Goal: Task Accomplishment & Management: Complete application form

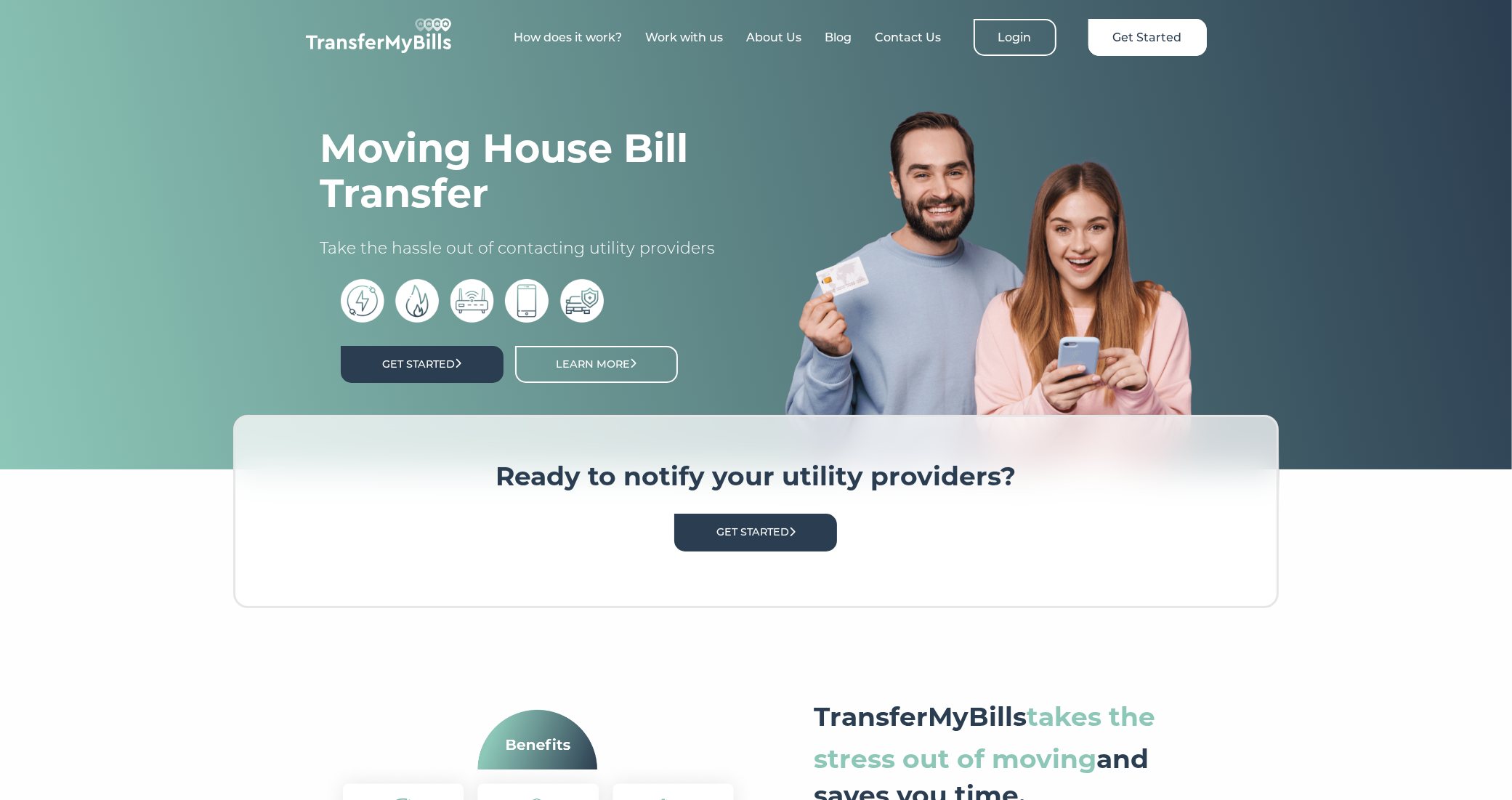
click at [436, 362] on link "Get Started" at bounding box center [423, 365] width 163 height 37
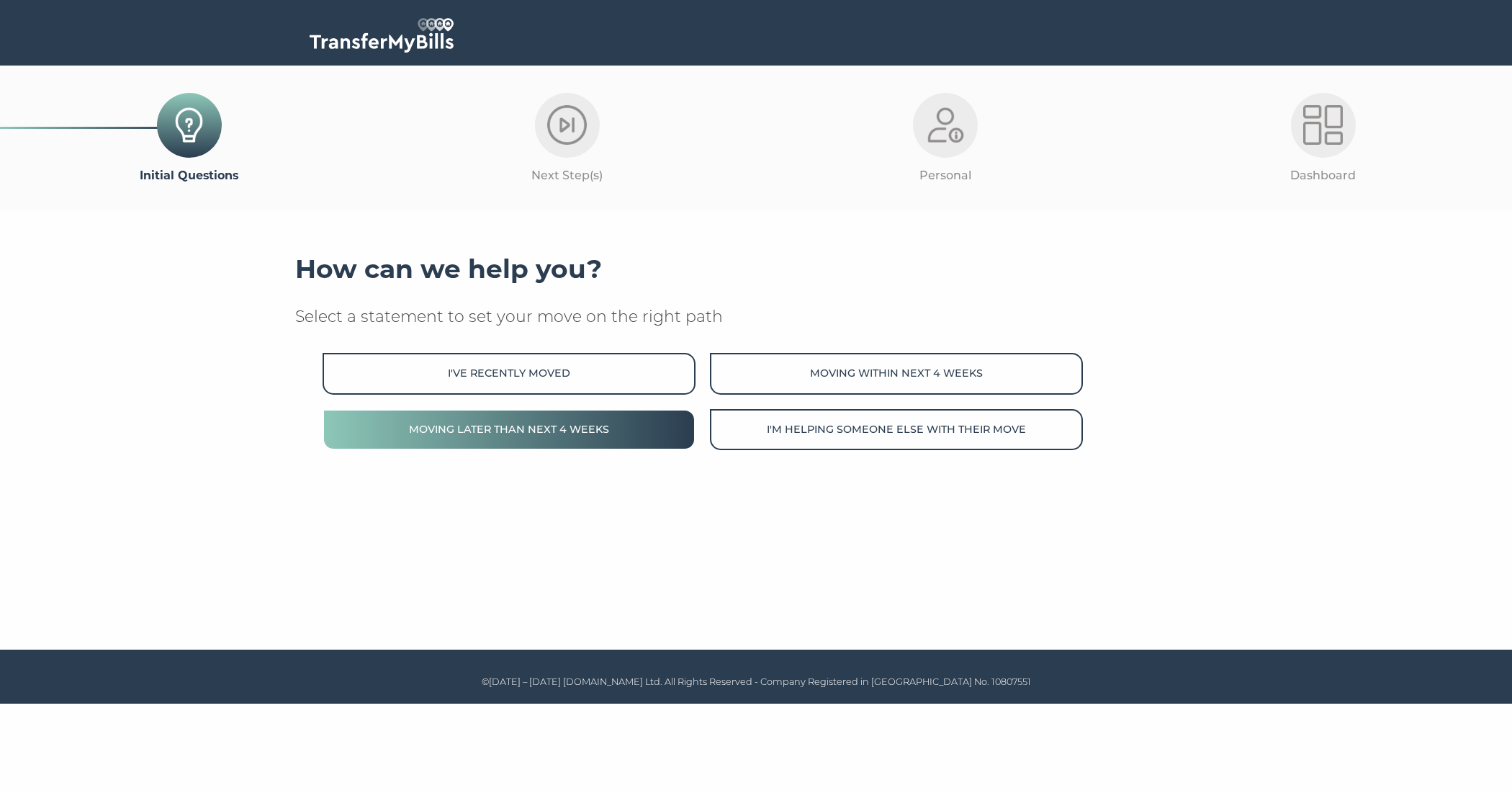
click at [576, 429] on button "Moving later than next 4 weeks" at bounding box center [508, 430] width 373 height 41
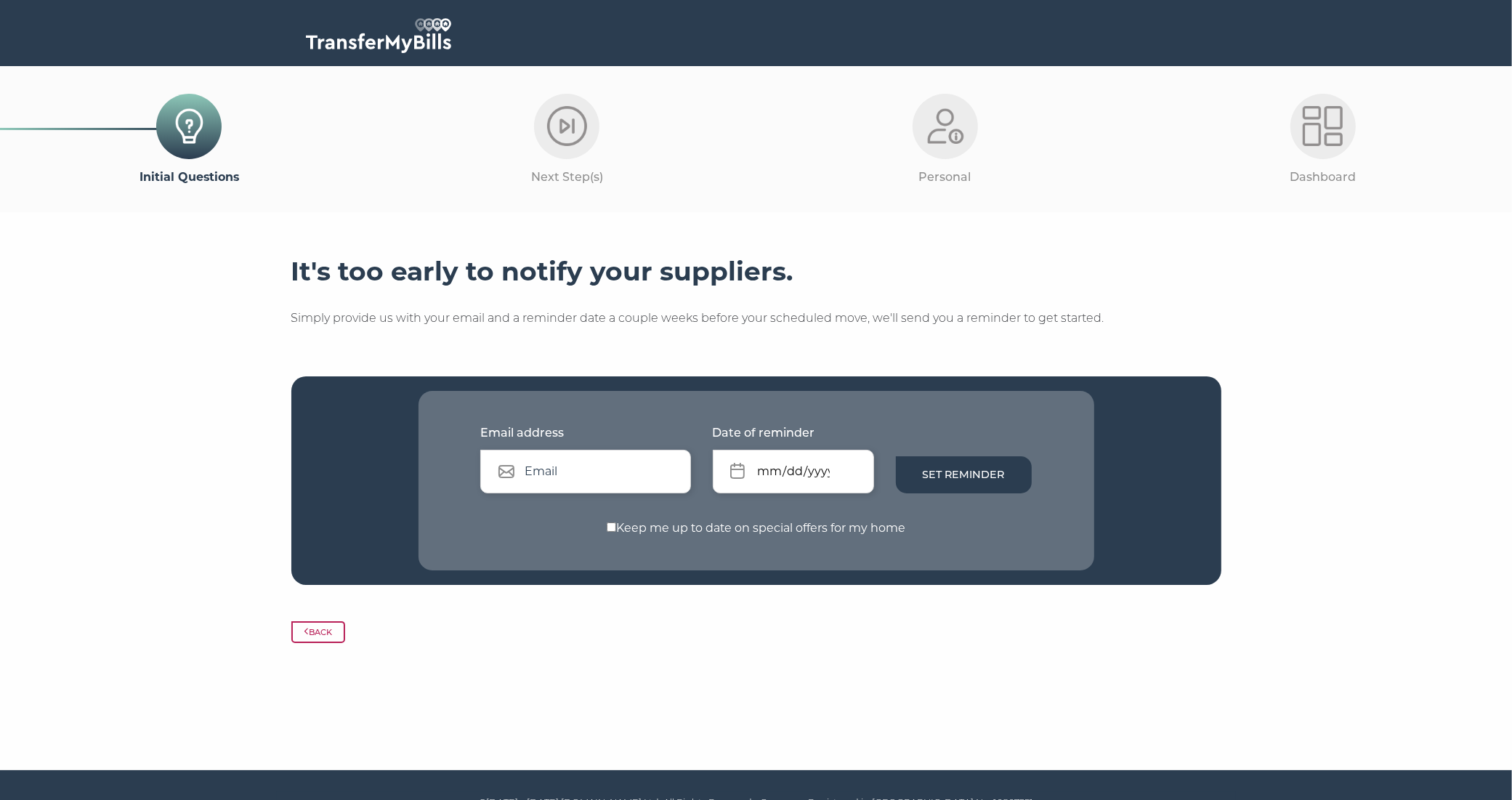
click at [342, 635] on button "Back" at bounding box center [319, 632] width 54 height 21
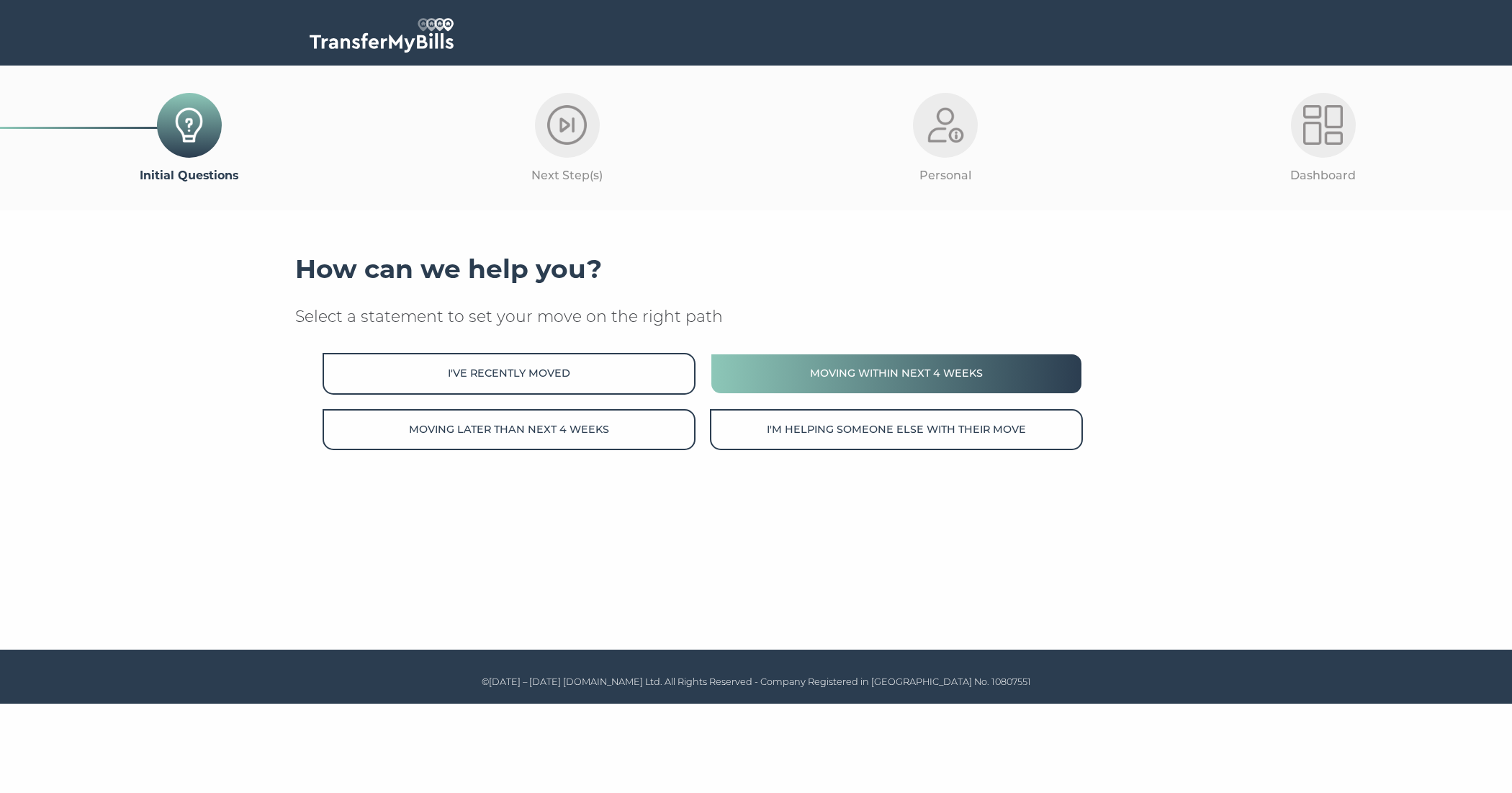
click at [955, 373] on button "Moving within next 4 weeks" at bounding box center [896, 373] width 373 height 41
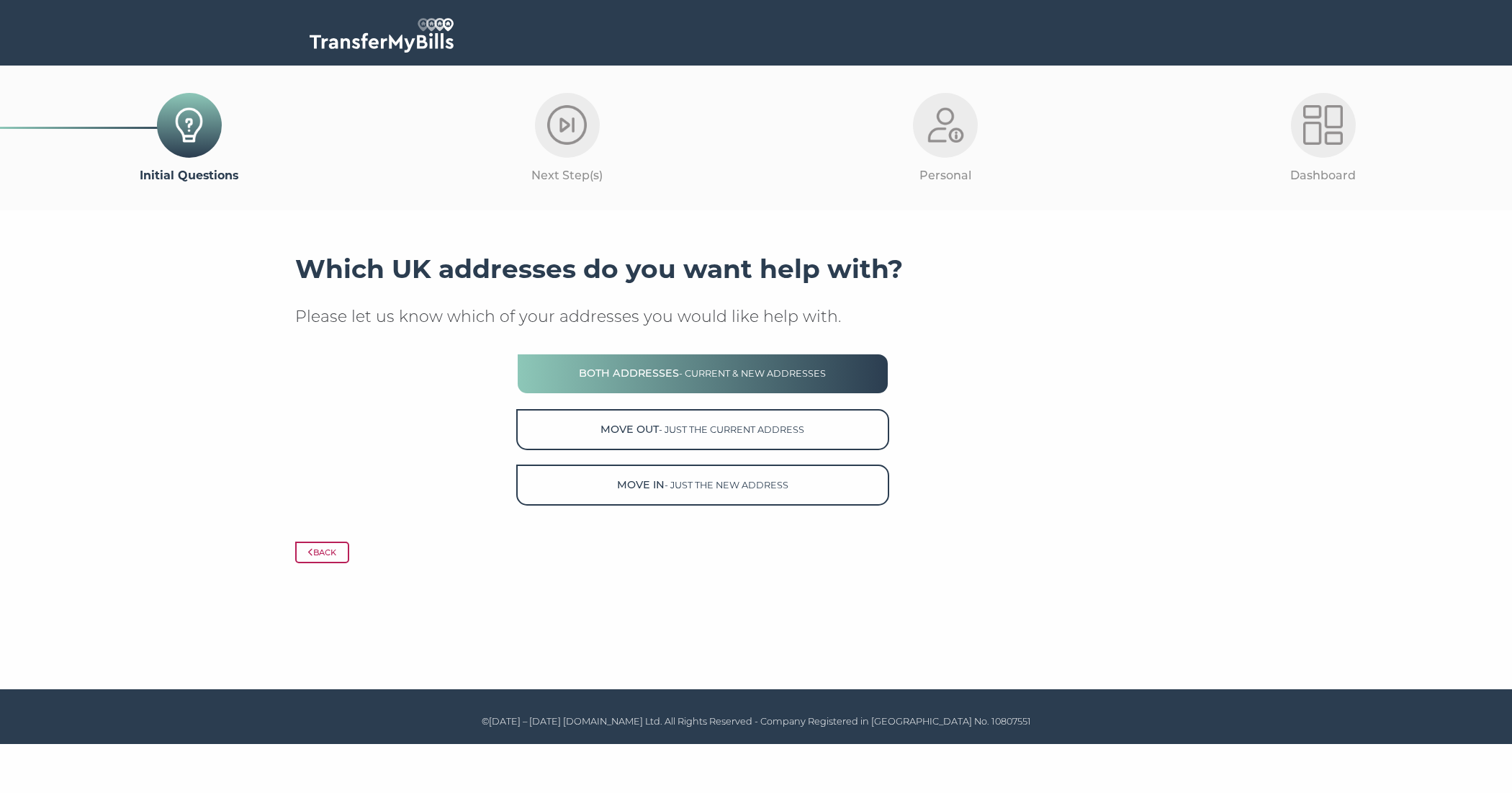
click at [661, 382] on button "Both Addresses - current & new addresses" at bounding box center [702, 373] width 373 height 41
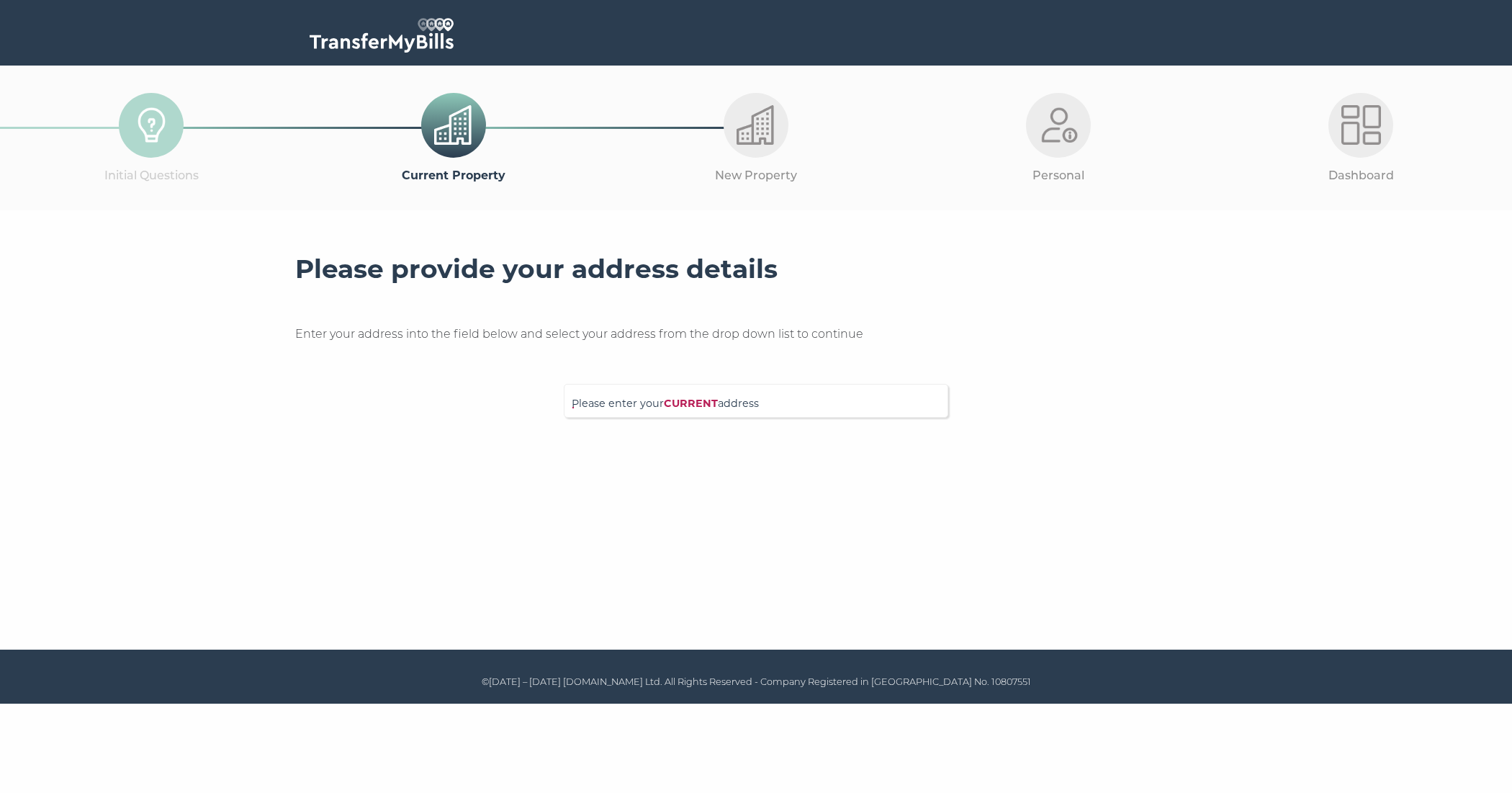
click at [659, 410] on span "Please enter your CURRENT address" at bounding box center [756, 409] width 369 height 25
click at [659, 407] on input "Please enter your CURRENT address" at bounding box center [727, 399] width 310 height 14
type input "cm0 88qa"
click at [656, 473] on p "7 High Street, Southminster, CM0 7AA" at bounding box center [764, 478] width 354 height 16
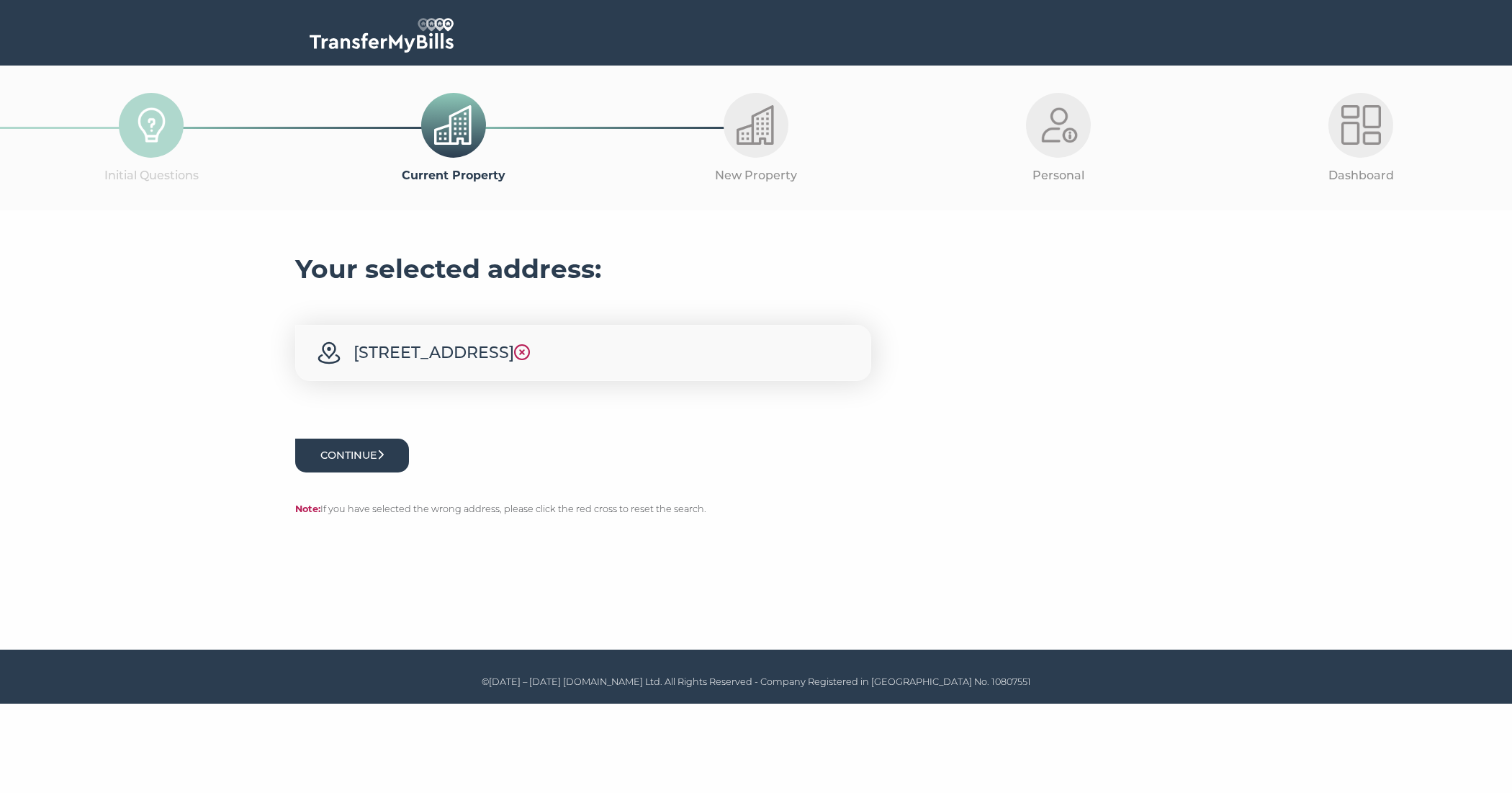
click at [335, 463] on button "Continue" at bounding box center [352, 455] width 114 height 34
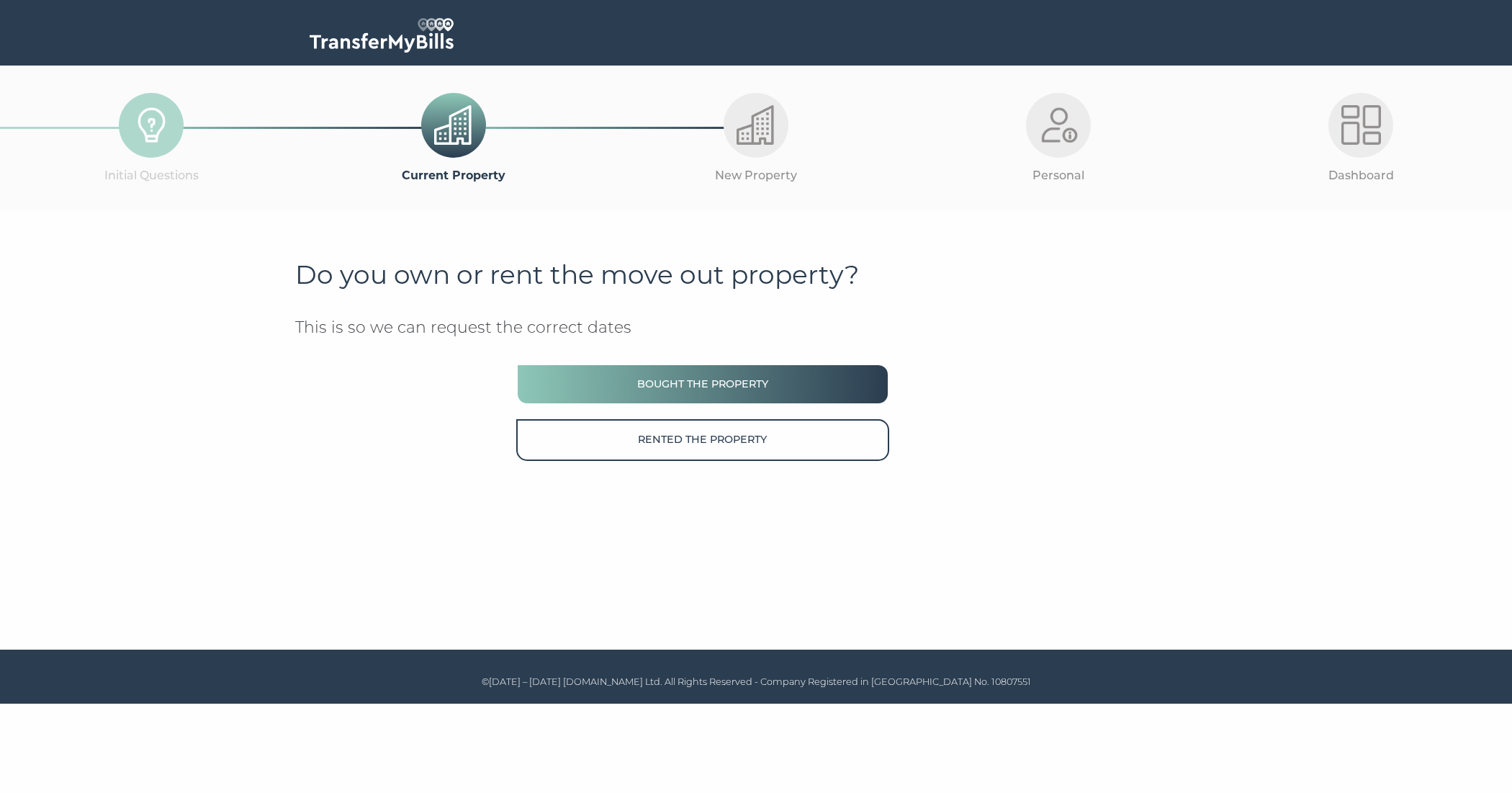
click at [736, 395] on button "Bought the property" at bounding box center [702, 384] width 373 height 41
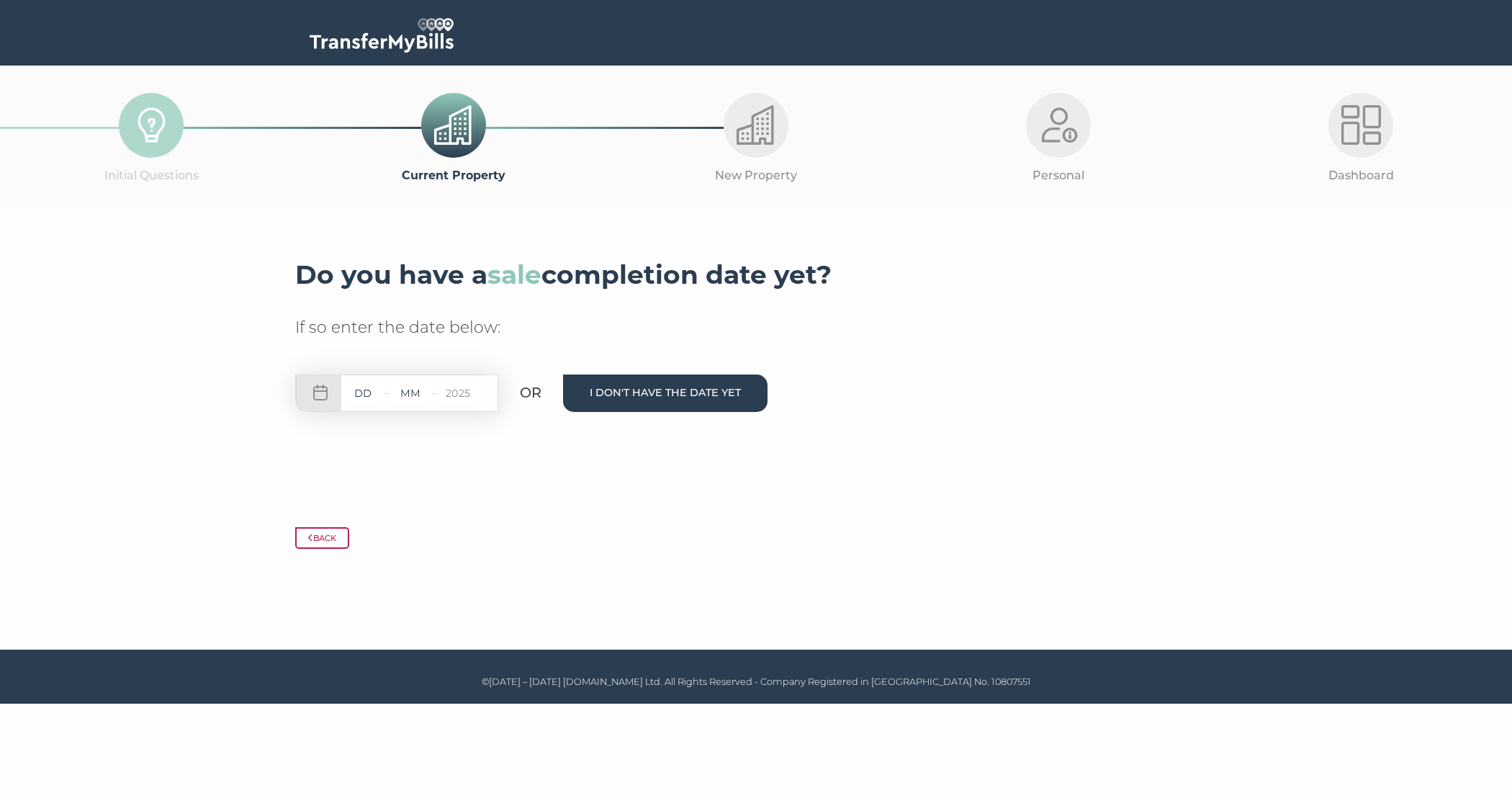
click at [632, 399] on button "I don't have the date yet" at bounding box center [665, 393] width 204 height 37
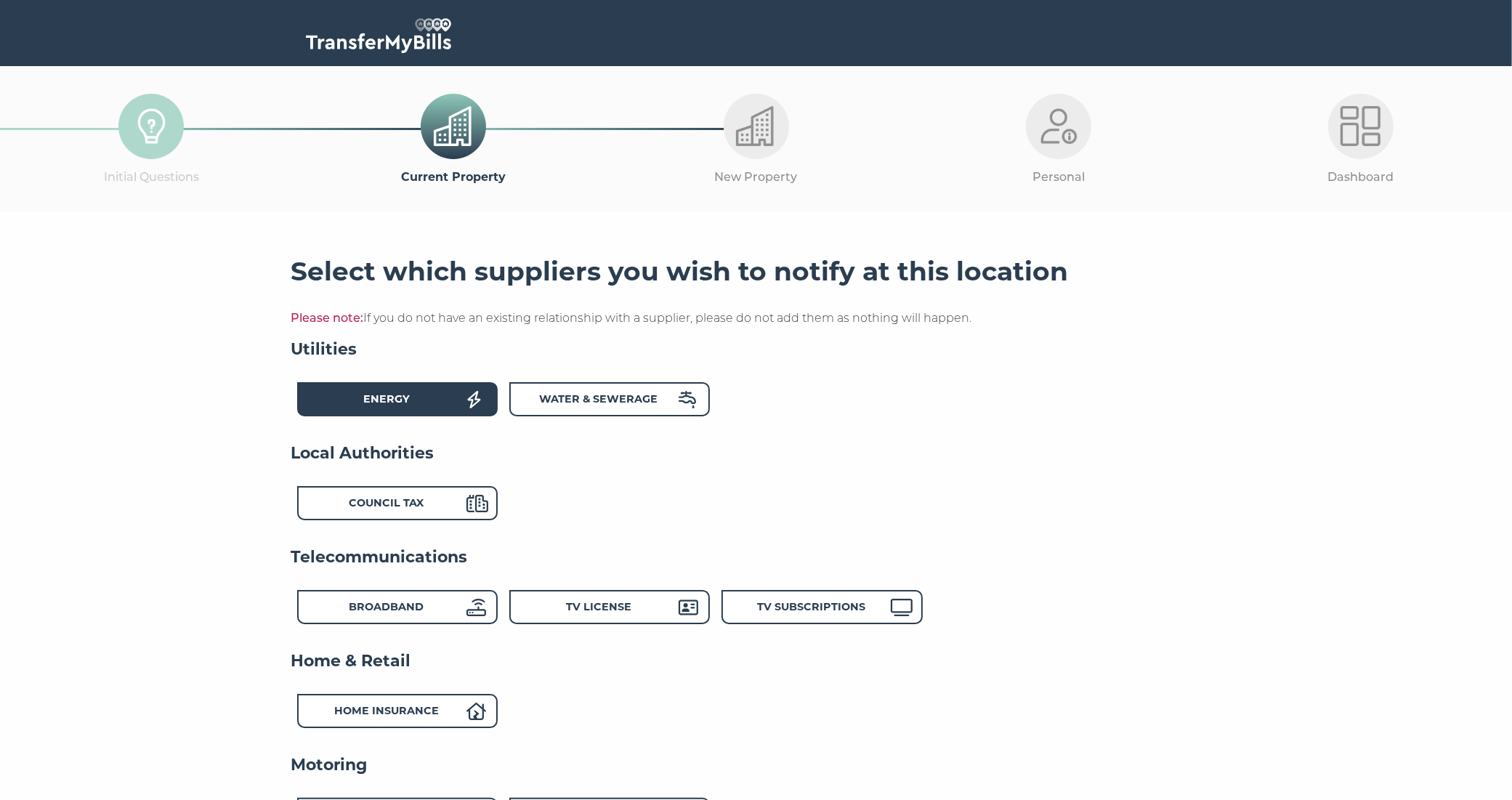
click at [402, 403] on strong "Energy" at bounding box center [387, 399] width 47 height 13
click at [419, 504] on strong "Council Tax" at bounding box center [386, 503] width 75 height 13
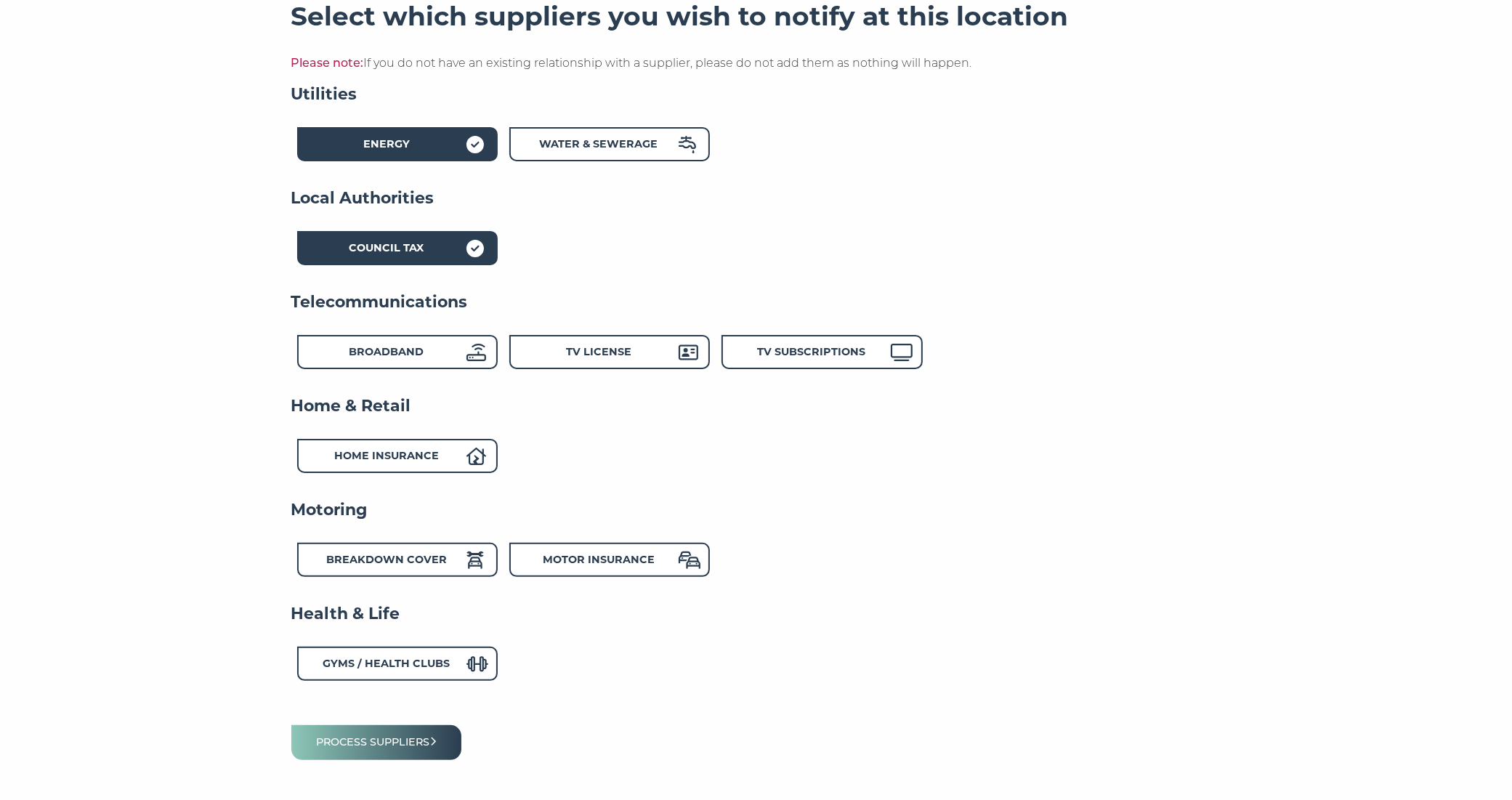
scroll to position [355, 0]
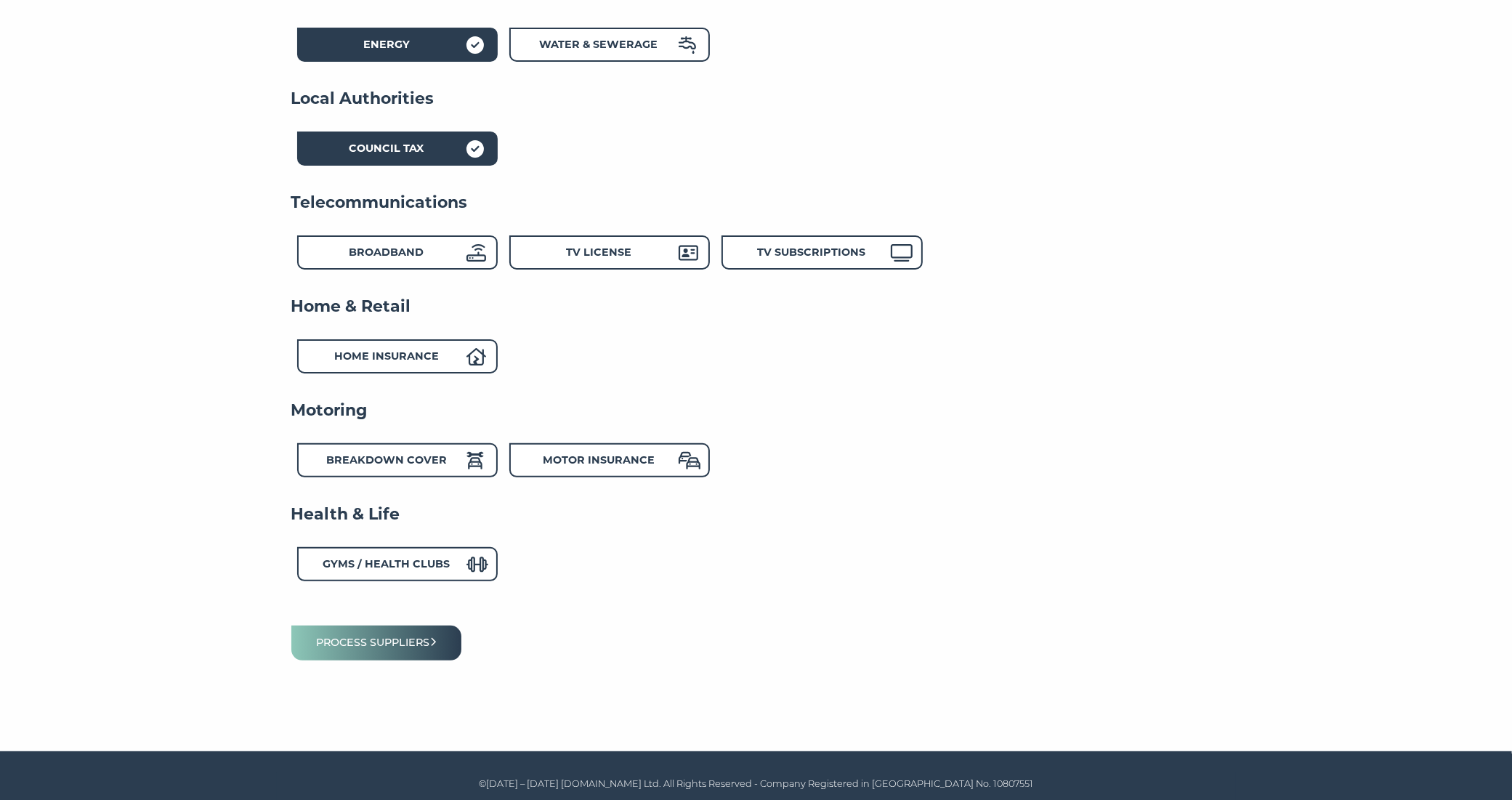
click at [434, 157] on div "Council Tax" at bounding box center [387, 151] width 160 height 21
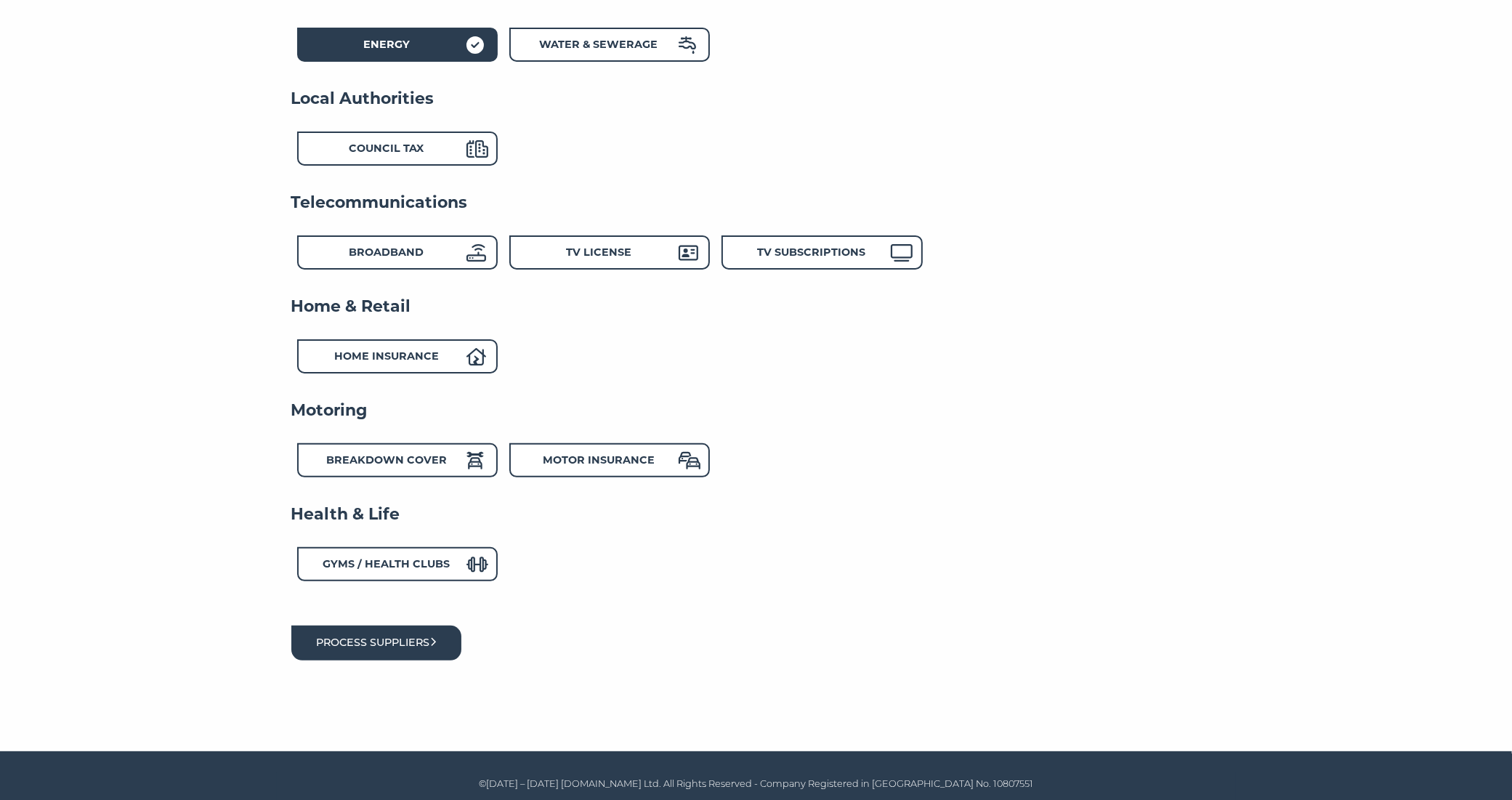
click at [412, 649] on button "Process suppliers" at bounding box center [377, 643] width 171 height 34
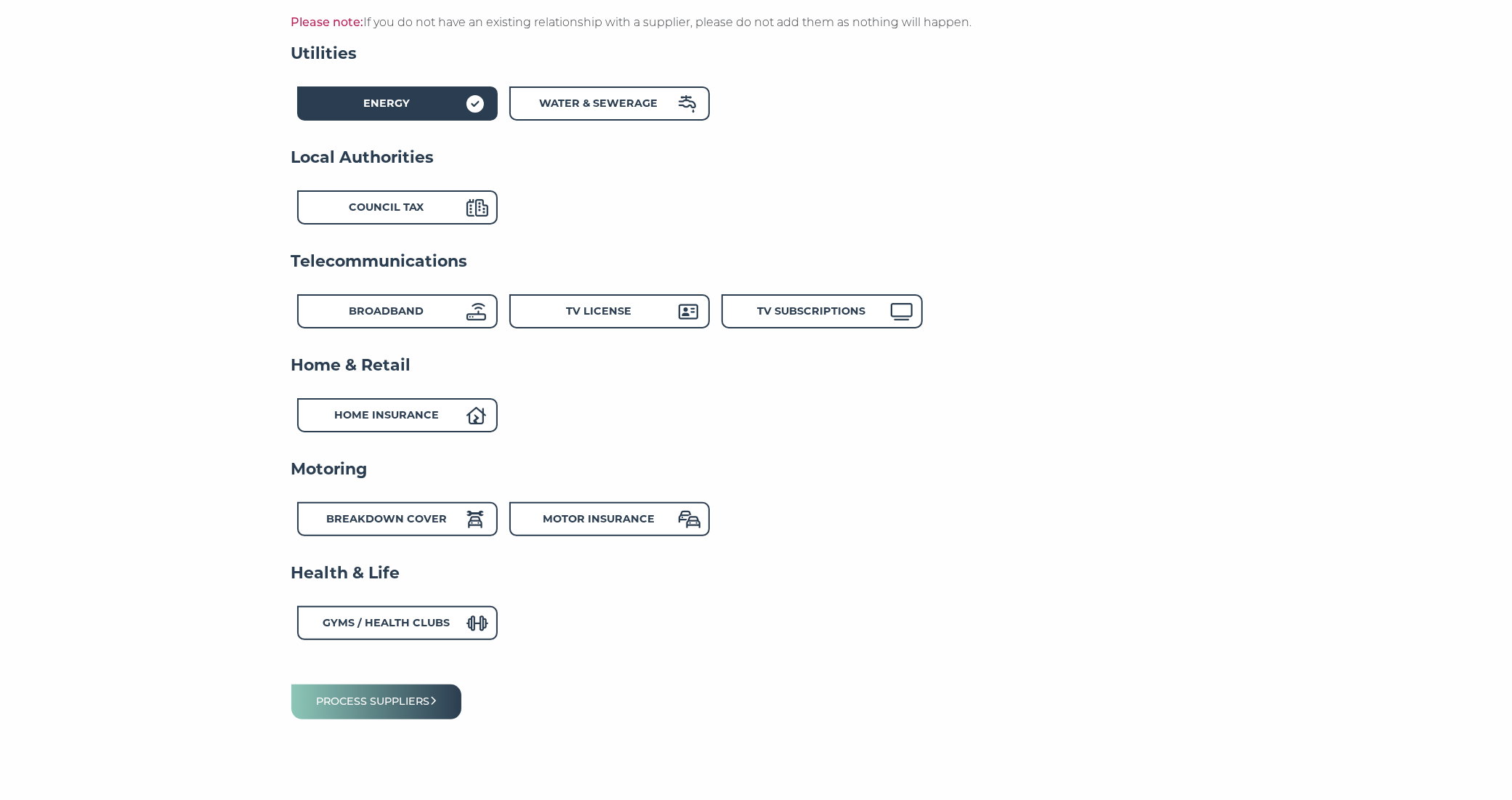
scroll to position [180, 0]
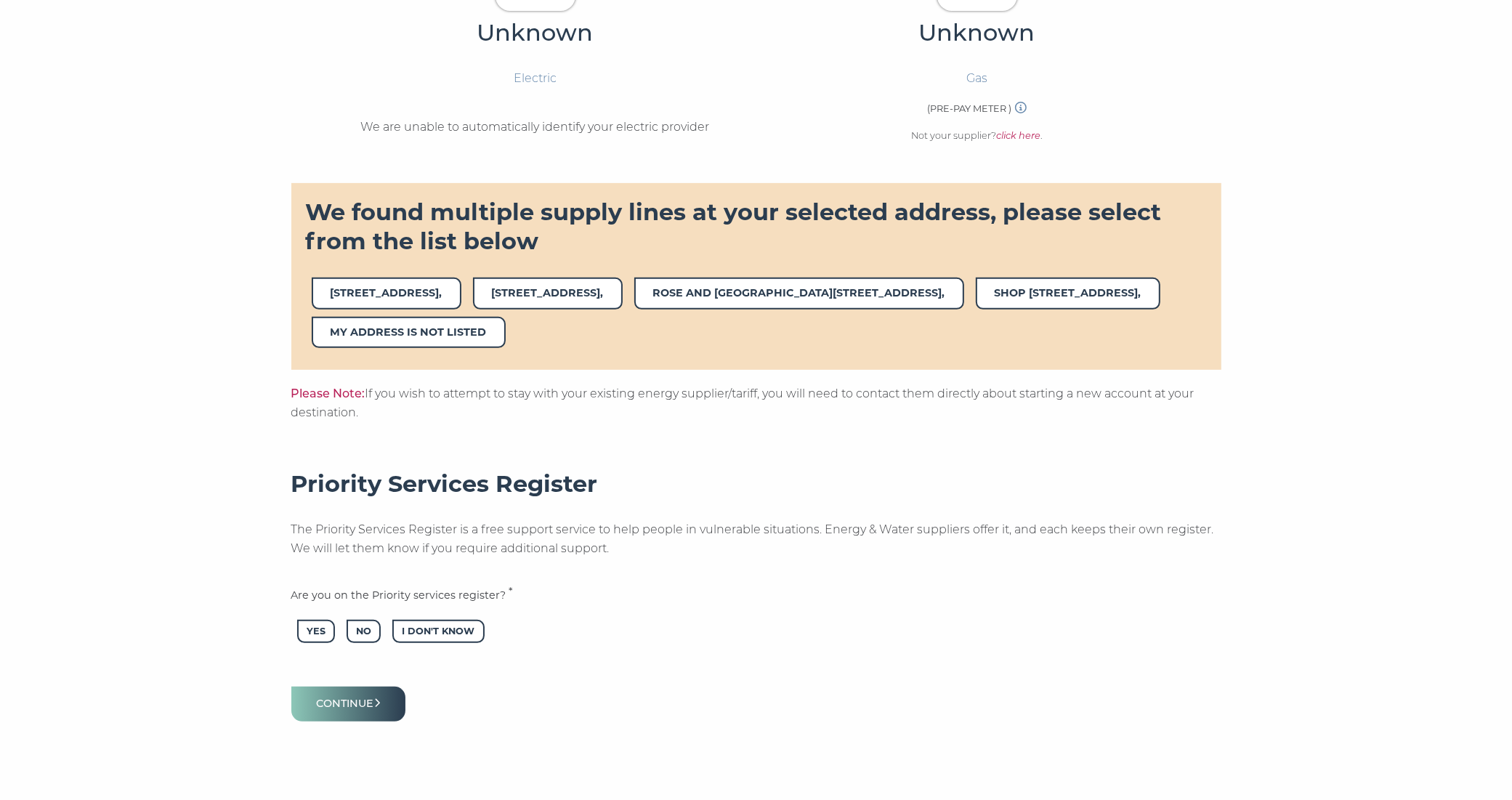
scroll to position [545, 0]
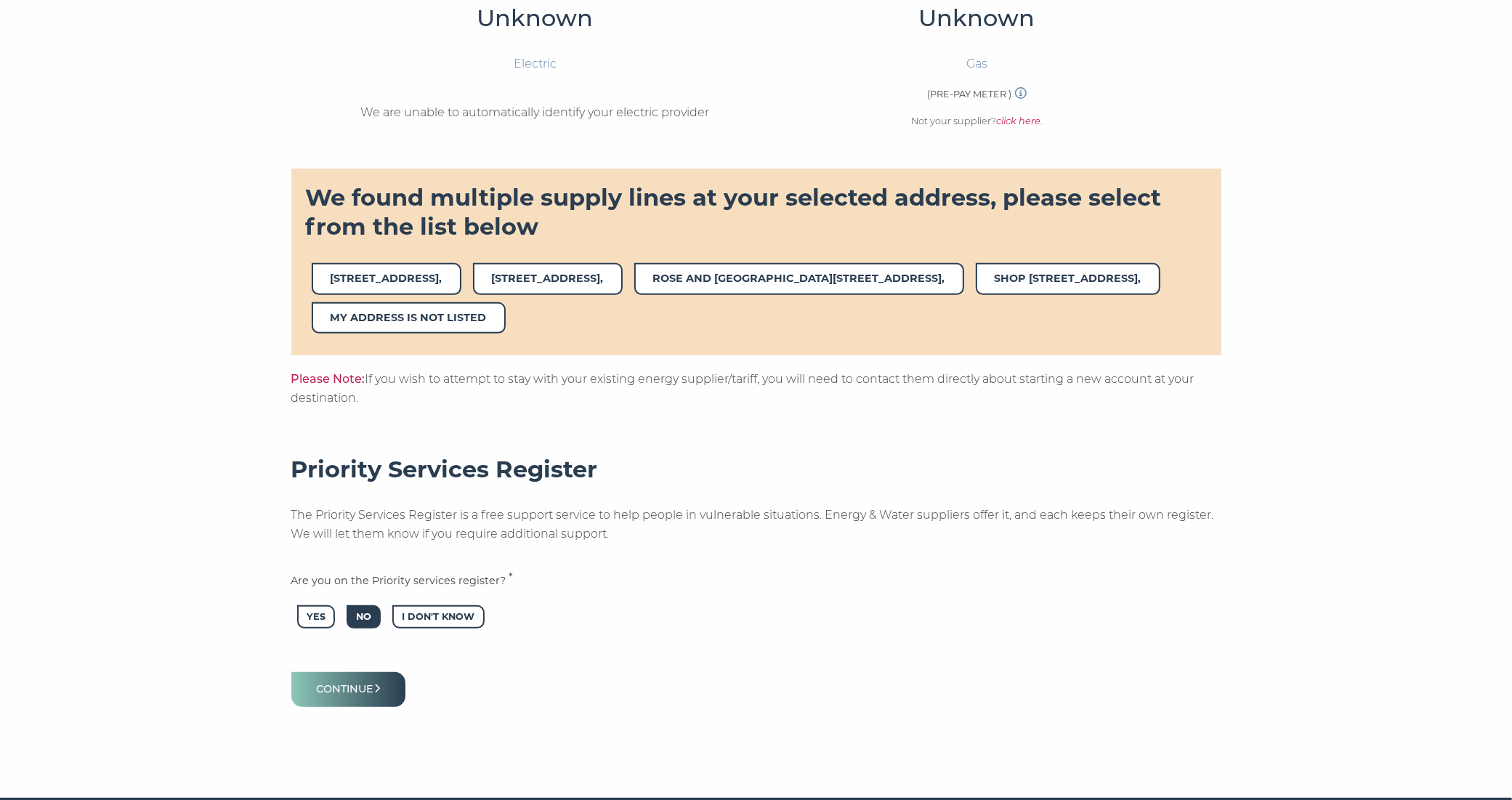
click at [356, 606] on span "No" at bounding box center [363, 617] width 34 height 24
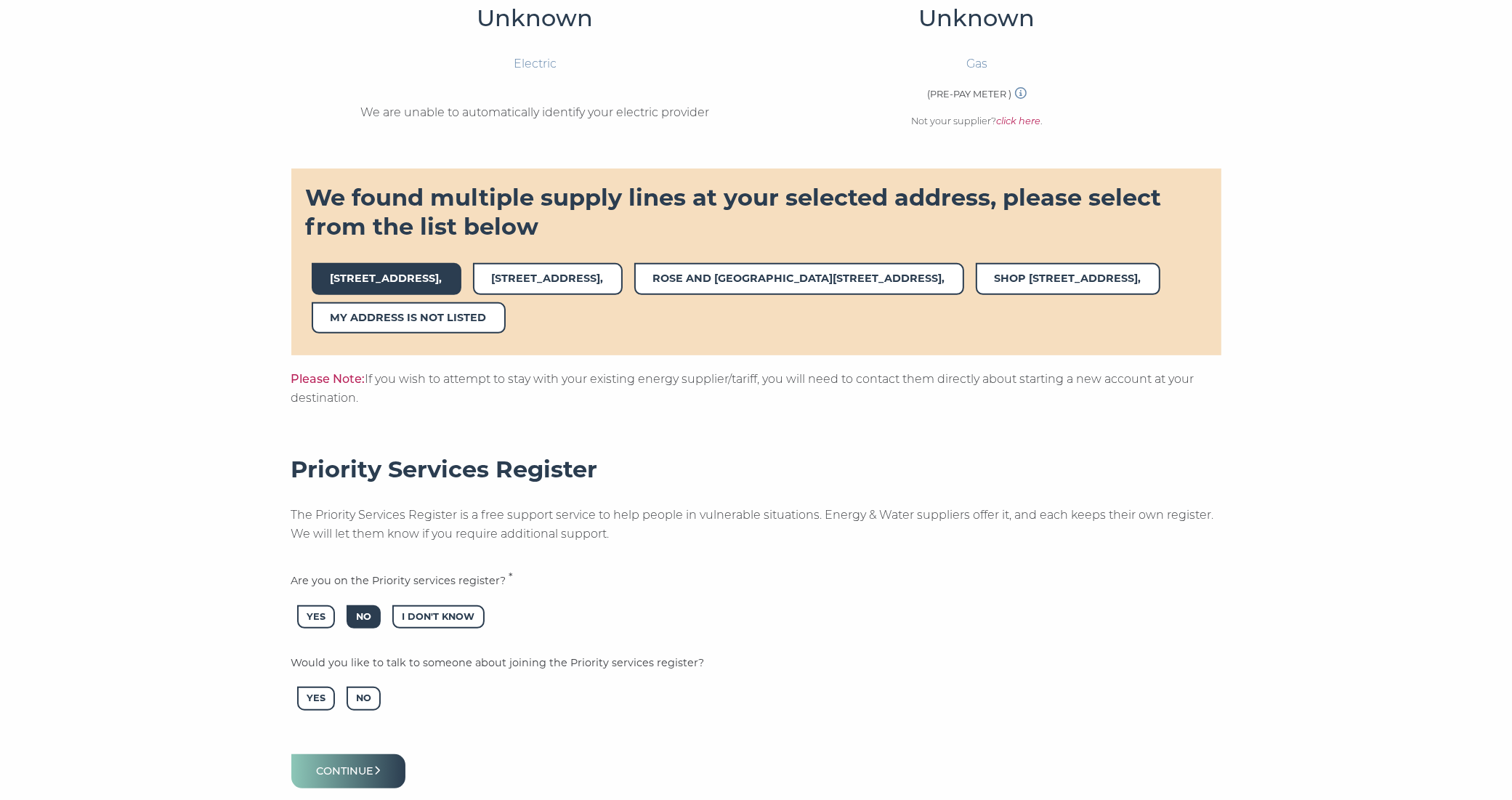
click at [382, 276] on span "[STREET_ADDRESS]," at bounding box center [387, 279] width 150 height 31
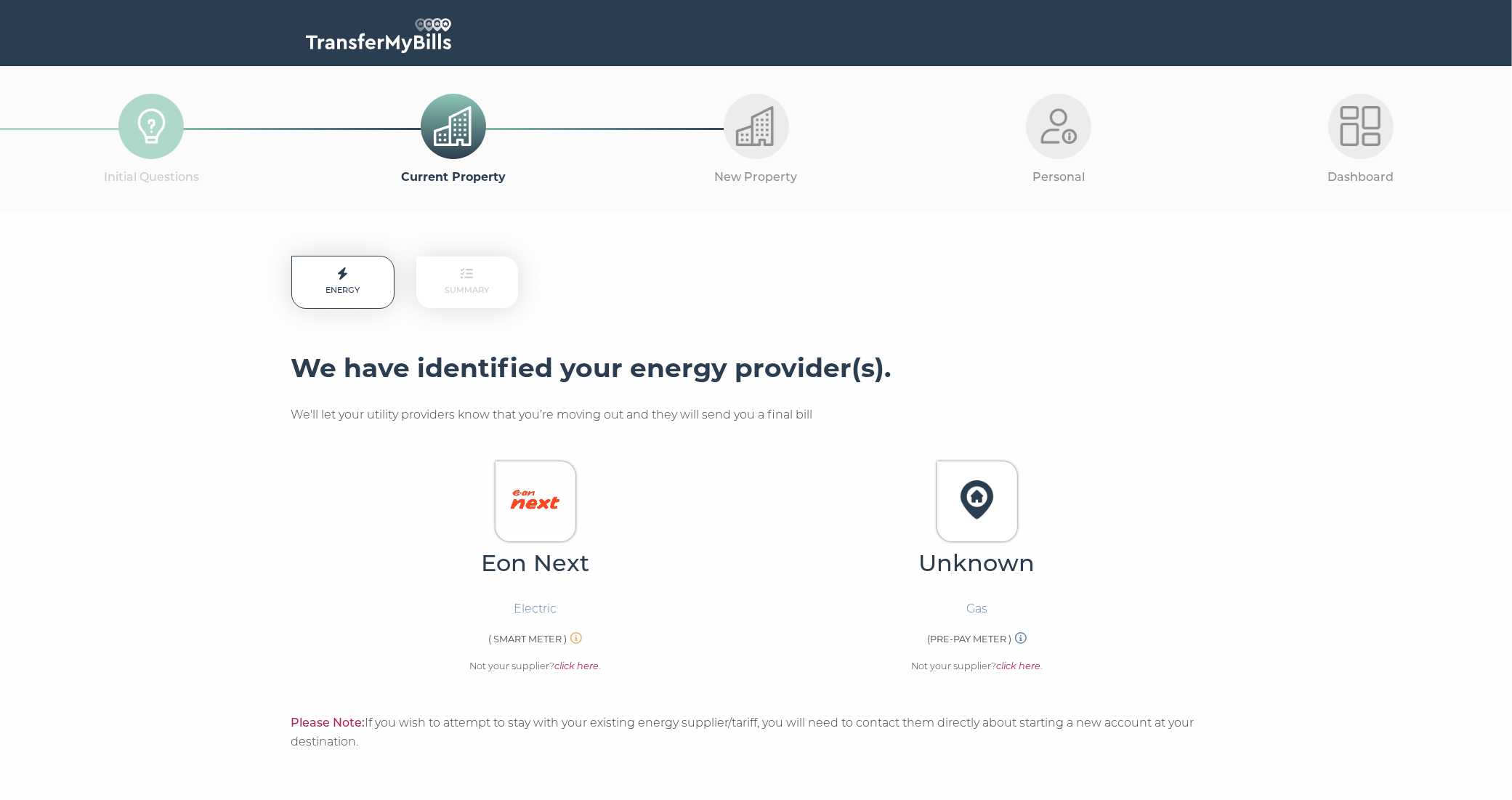
scroll to position [397, 0]
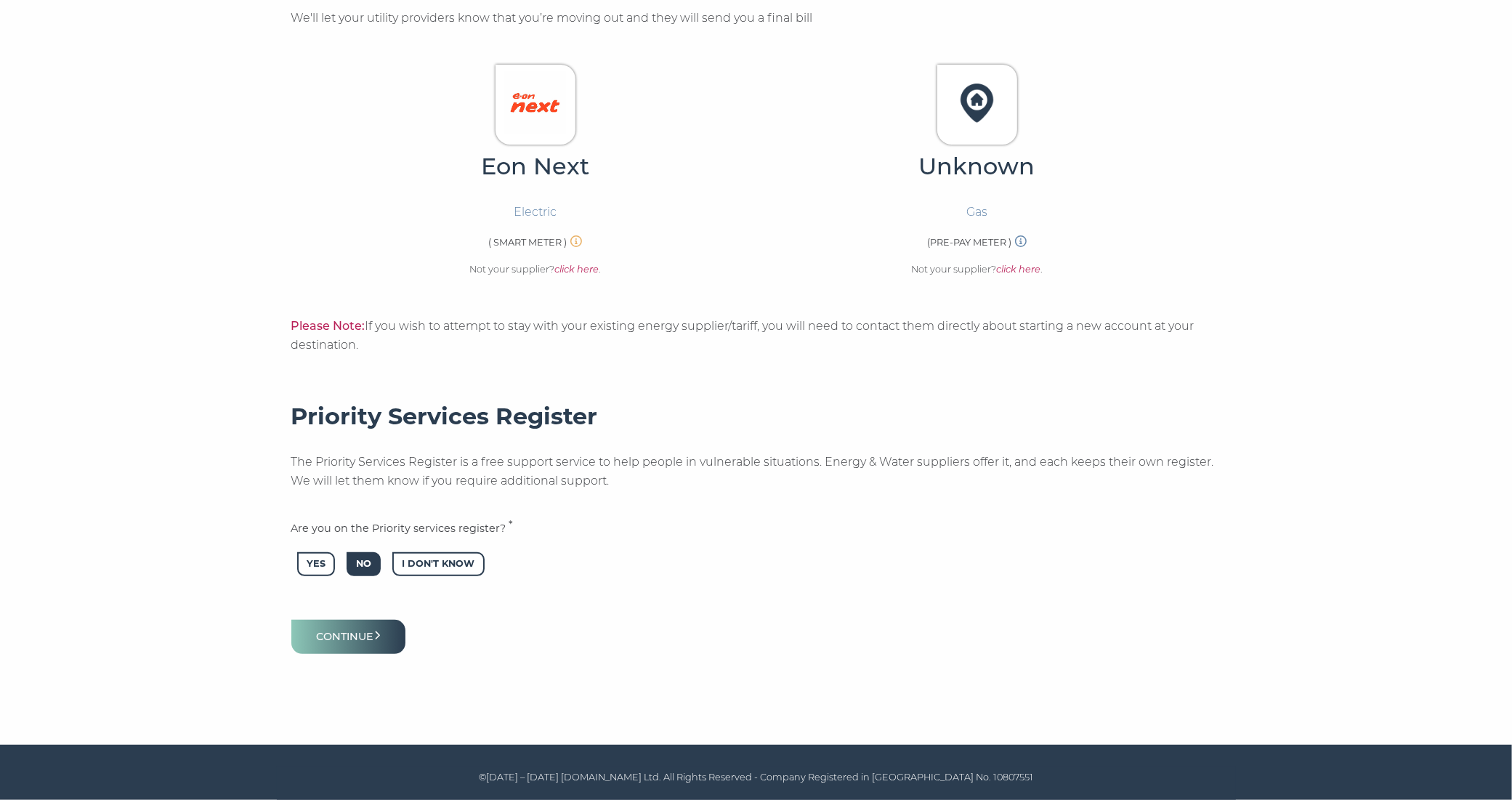
click at [378, 564] on span "No" at bounding box center [363, 564] width 34 height 24
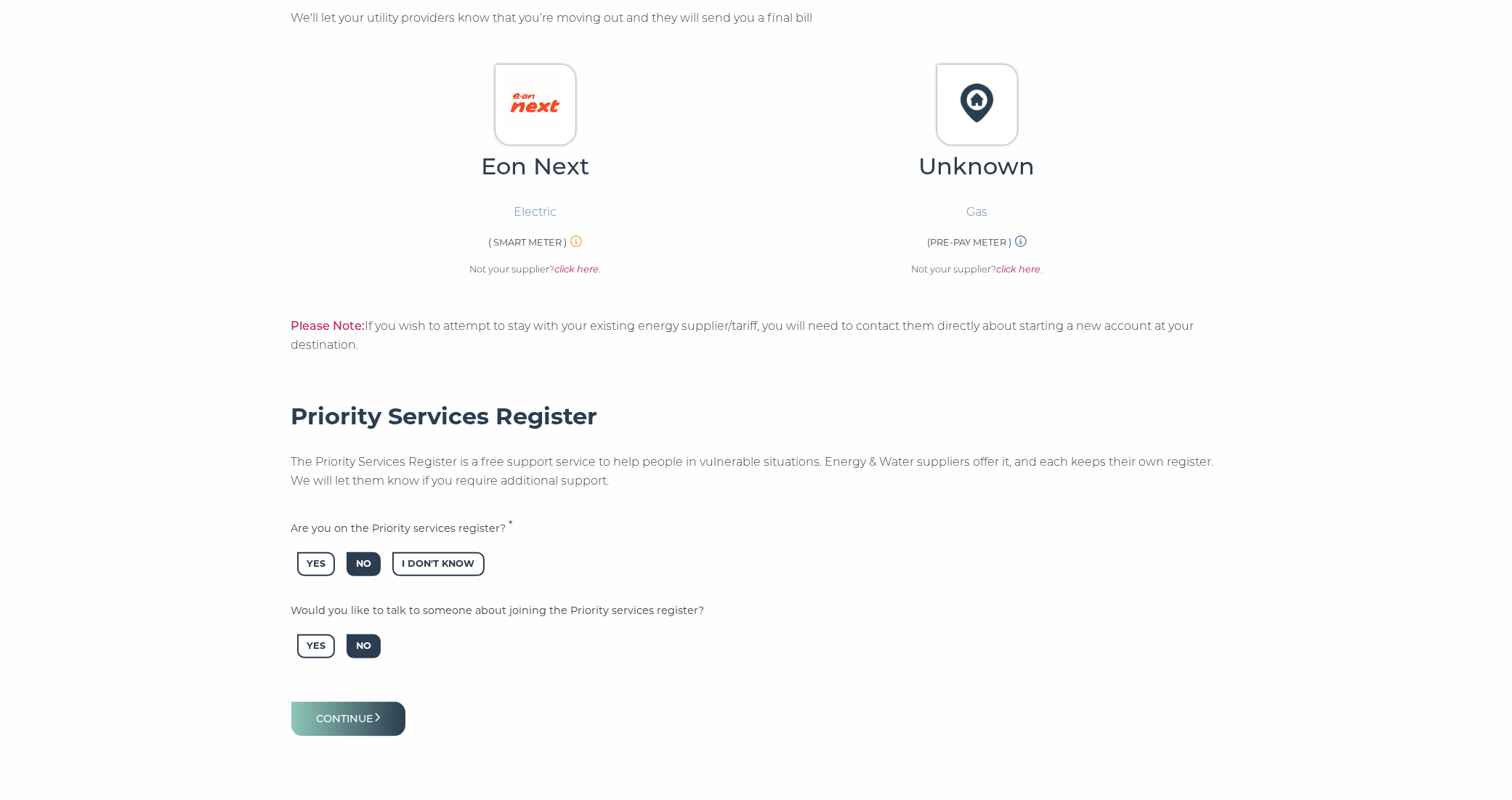
click at [364, 647] on span "No" at bounding box center [363, 646] width 34 height 24
click at [368, 720] on button "Continue" at bounding box center [349, 718] width 115 height 34
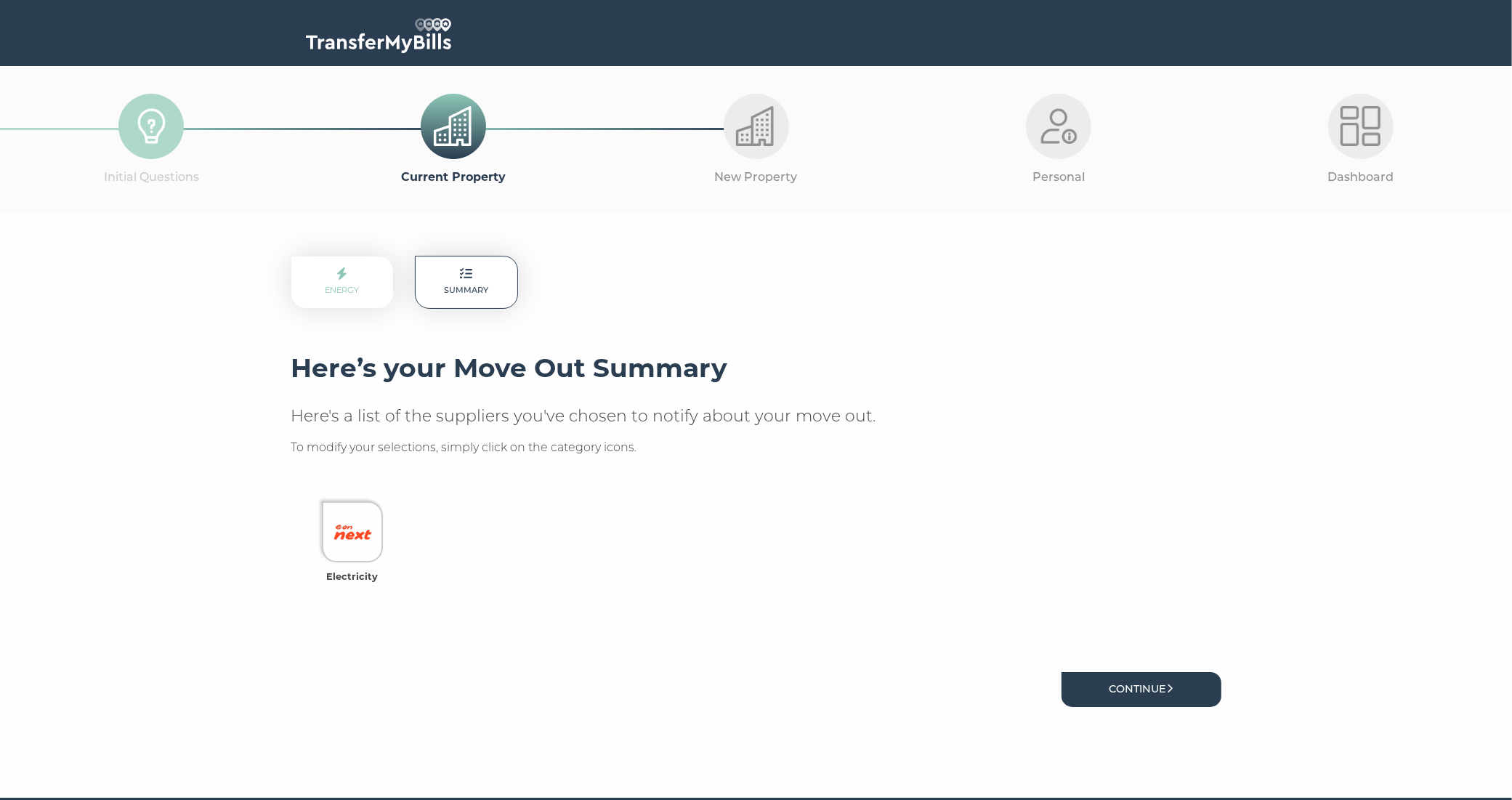
click at [1149, 685] on link "Continue" at bounding box center [1142, 689] width 160 height 34
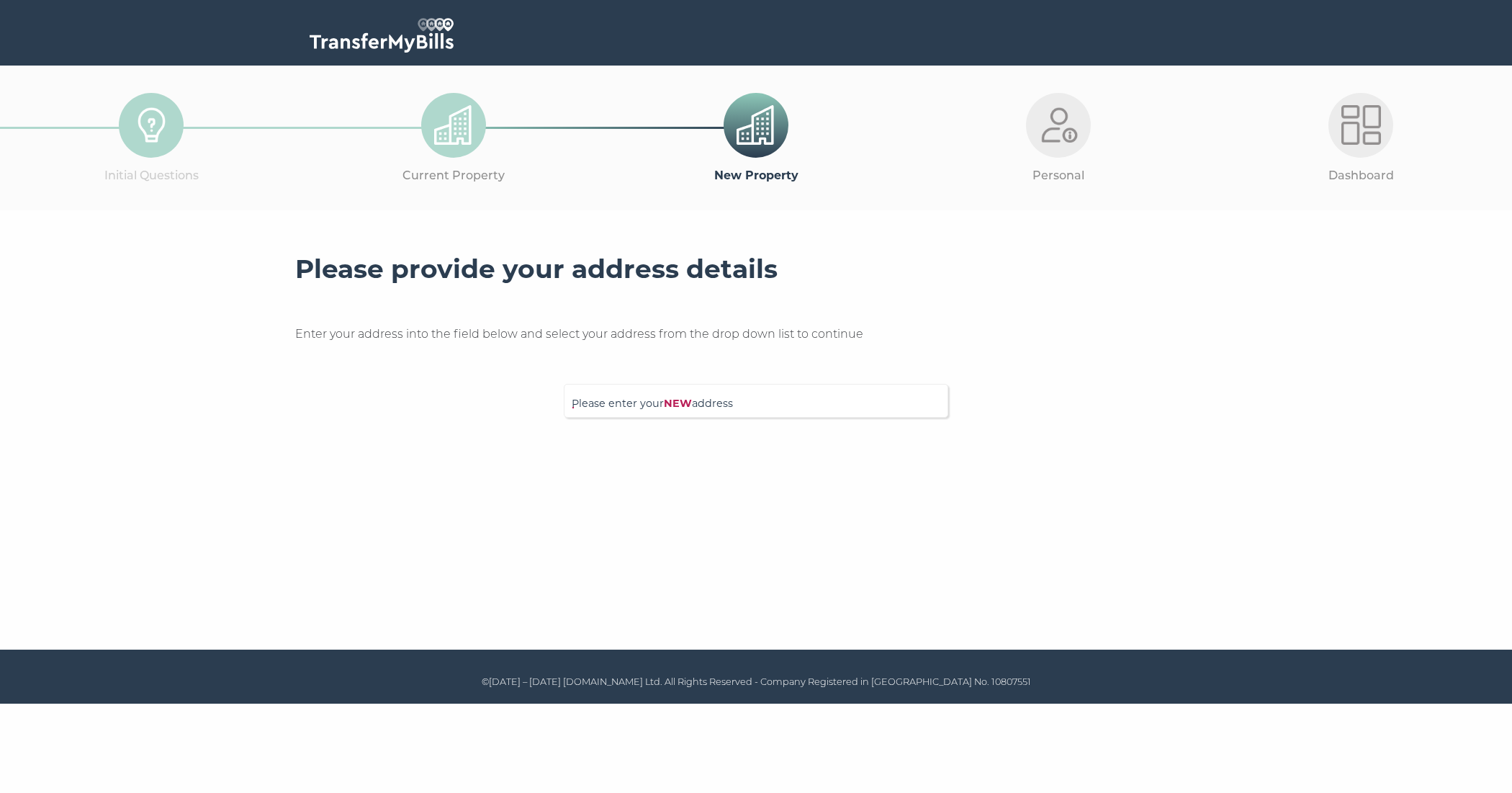
click at [650, 410] on span "Please enter your NEW address" at bounding box center [756, 409] width 369 height 25
click at [650, 407] on input "Please enter your NEW address" at bounding box center [727, 399] width 310 height 14
type input "2"
